Goal: Find specific page/section: Find specific page/section

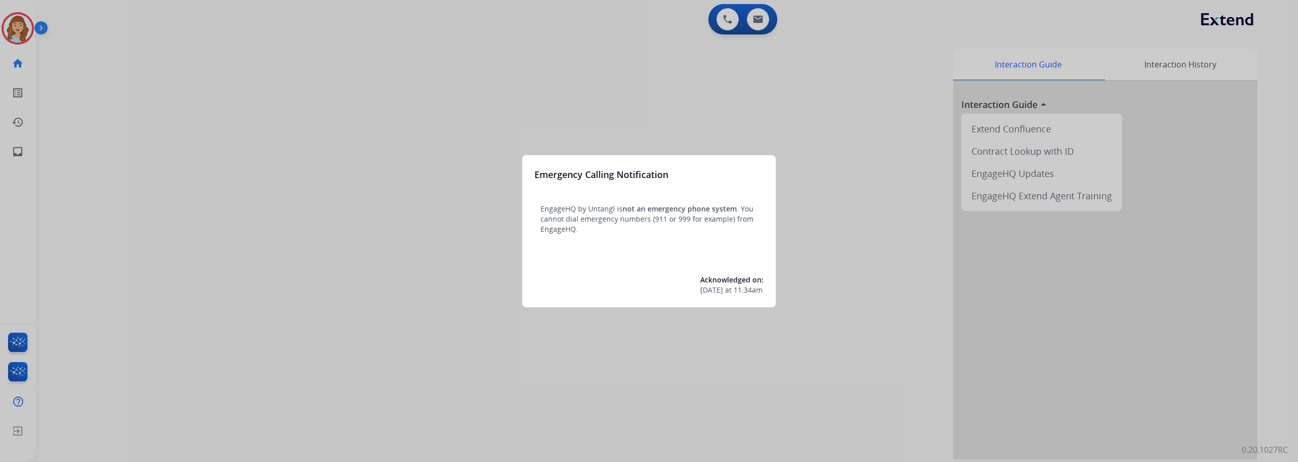
click at [18, 154] on div at bounding box center [649, 231] width 1298 height 462
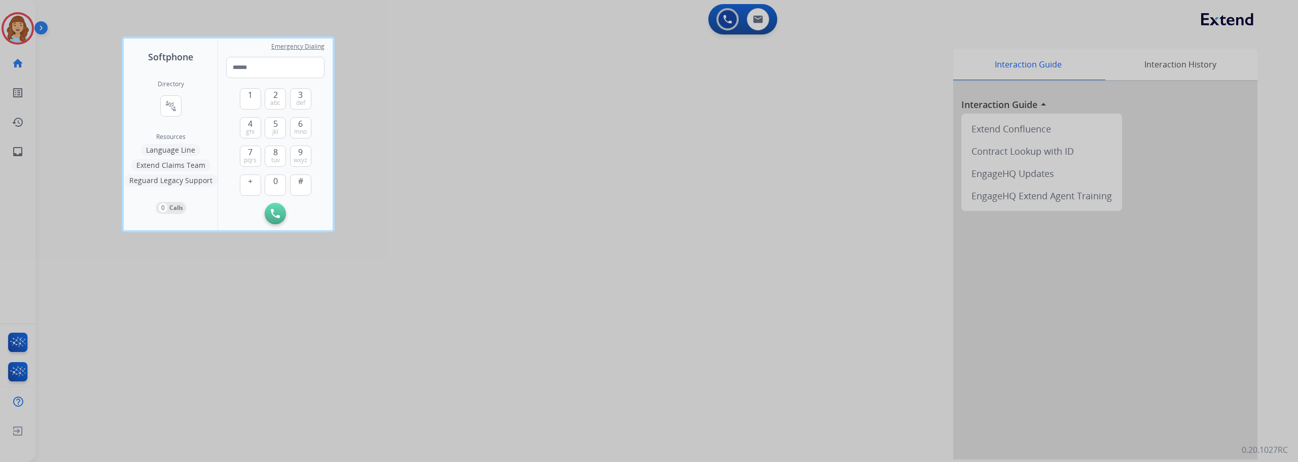
click at [18, 154] on div at bounding box center [649, 231] width 1298 height 462
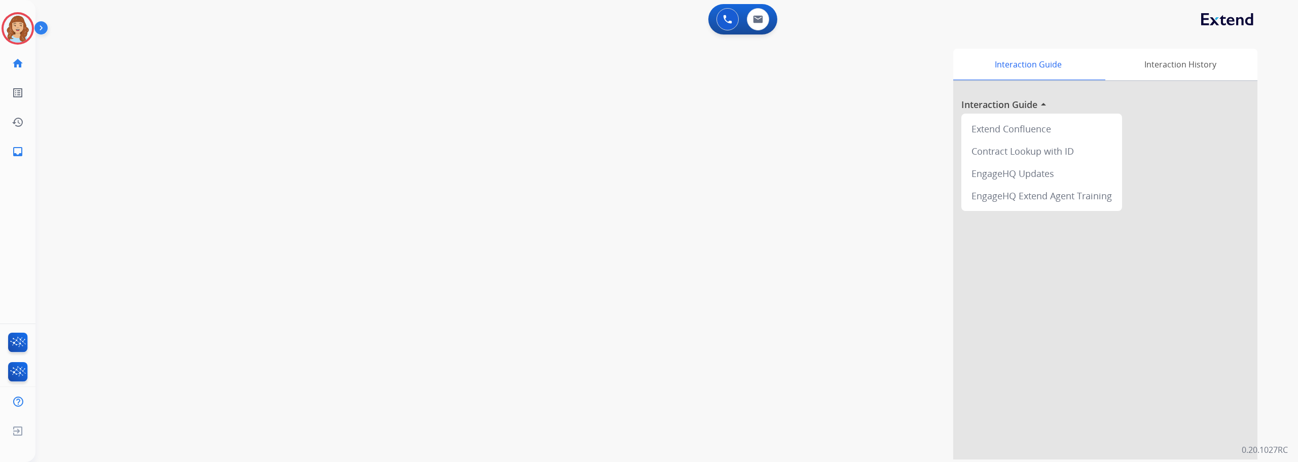
click at [18, 154] on mat-icon "inbox" at bounding box center [18, 151] width 12 height 12
select select "**********"
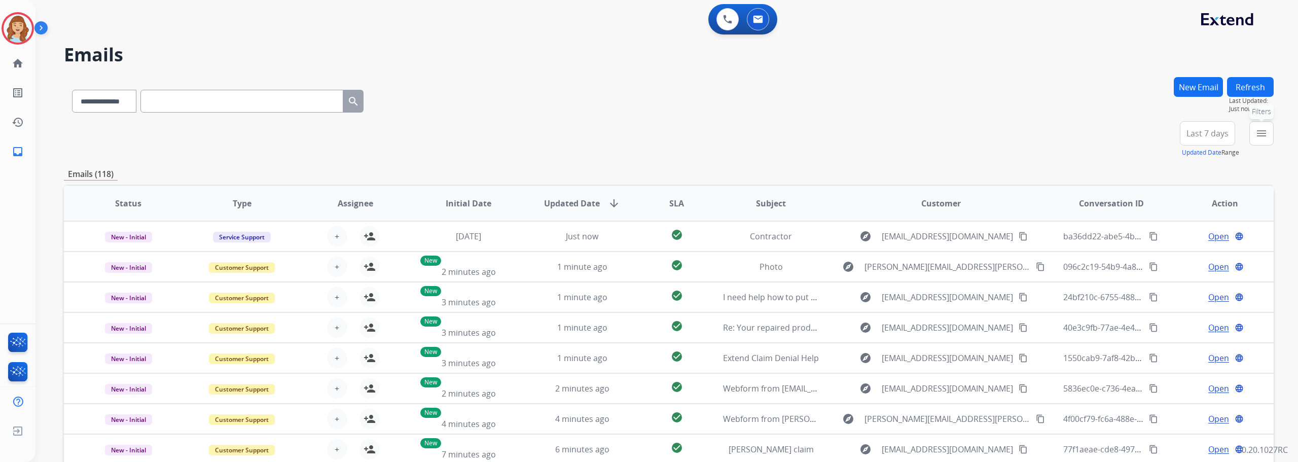
click at [1257, 136] on mat-icon "menu" at bounding box center [1261, 133] width 12 height 12
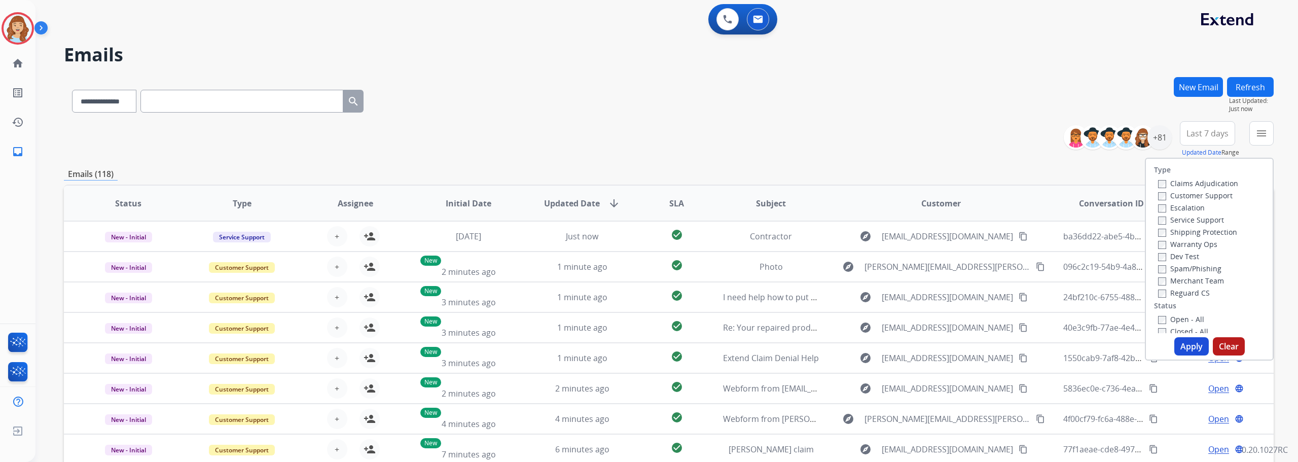
click at [1198, 218] on label "Service Support" at bounding box center [1191, 220] width 66 height 10
click at [1188, 192] on label "New - Initial" at bounding box center [1184, 192] width 53 height 10
click at [1186, 202] on label "New - Reply" at bounding box center [1184, 204] width 53 height 10
click at [1189, 345] on button "Apply" at bounding box center [1191, 346] width 34 height 18
